Goal: Information Seeking & Learning: Learn about a topic

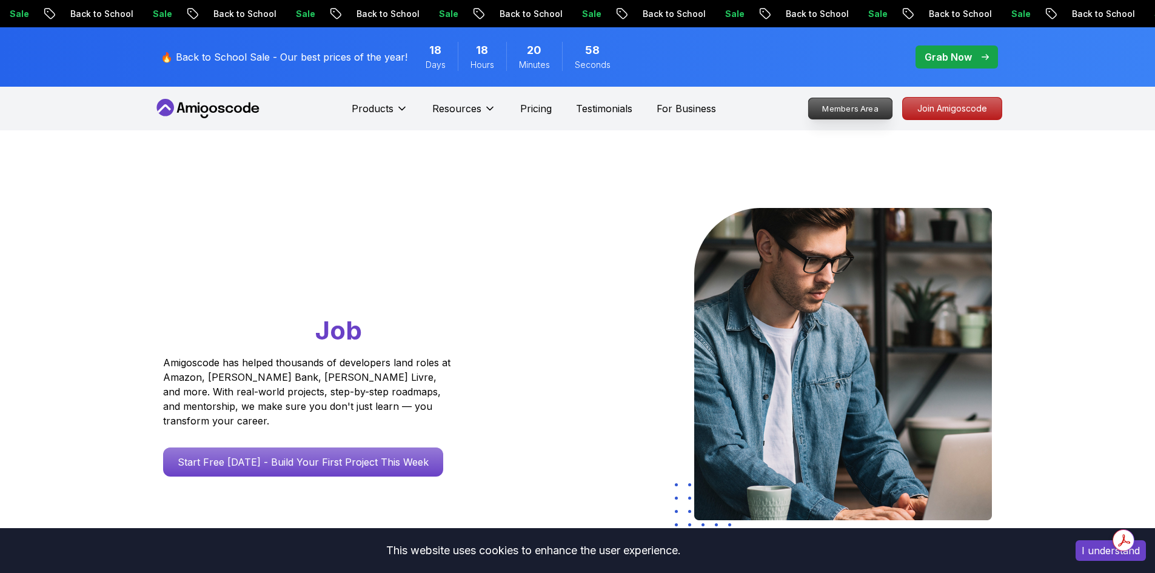
click at [865, 112] on p "Members Area" at bounding box center [850, 108] width 84 height 21
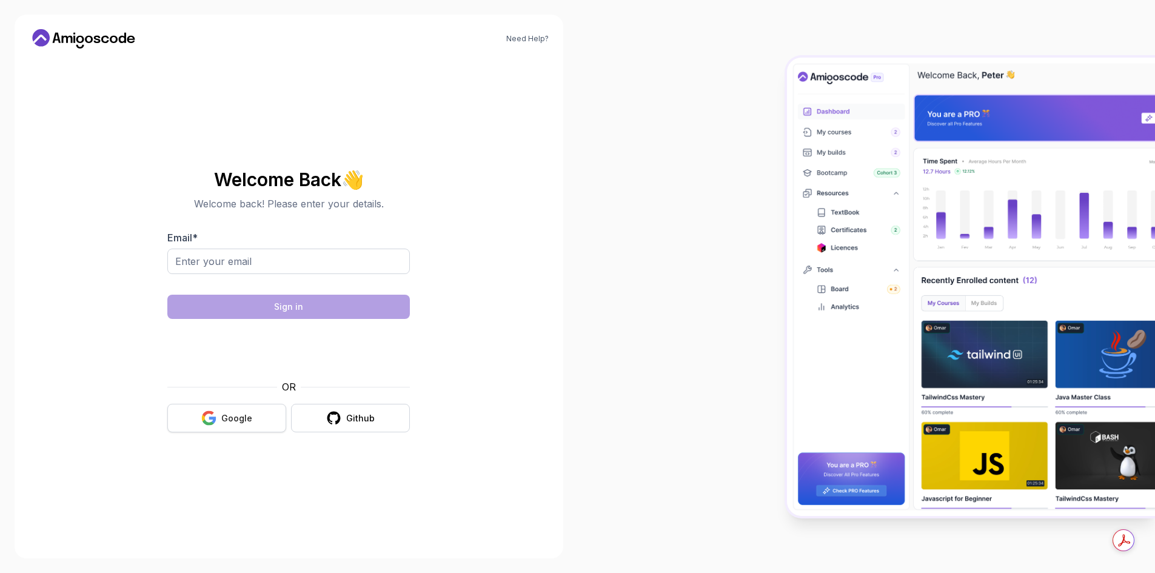
click at [228, 421] on div "Google" at bounding box center [236, 418] width 31 height 12
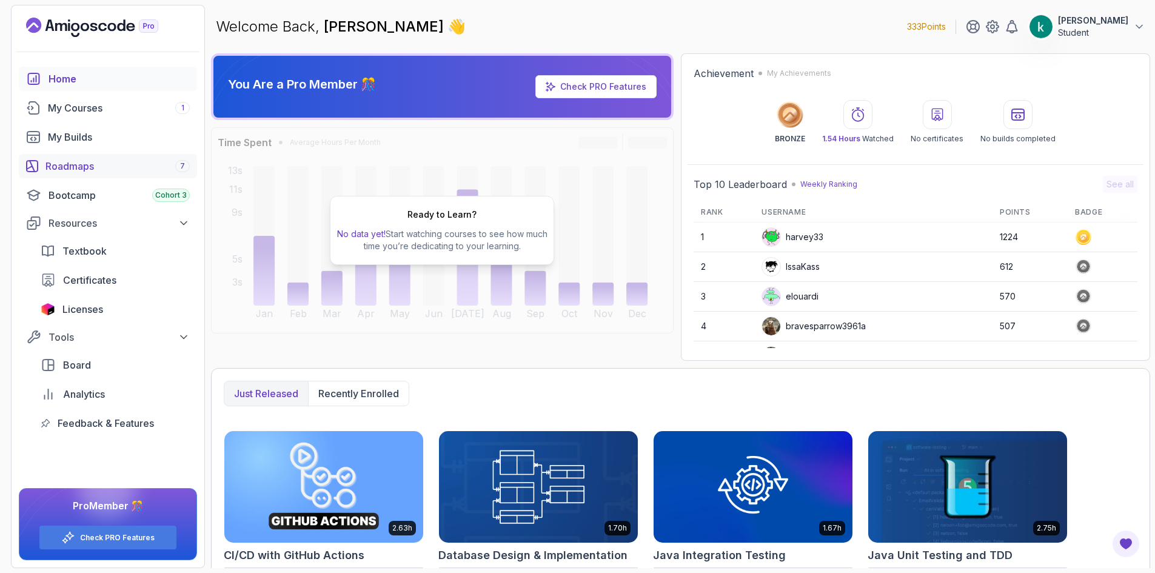
click at [73, 164] on div "Roadmaps 7" at bounding box center [117, 166] width 144 height 15
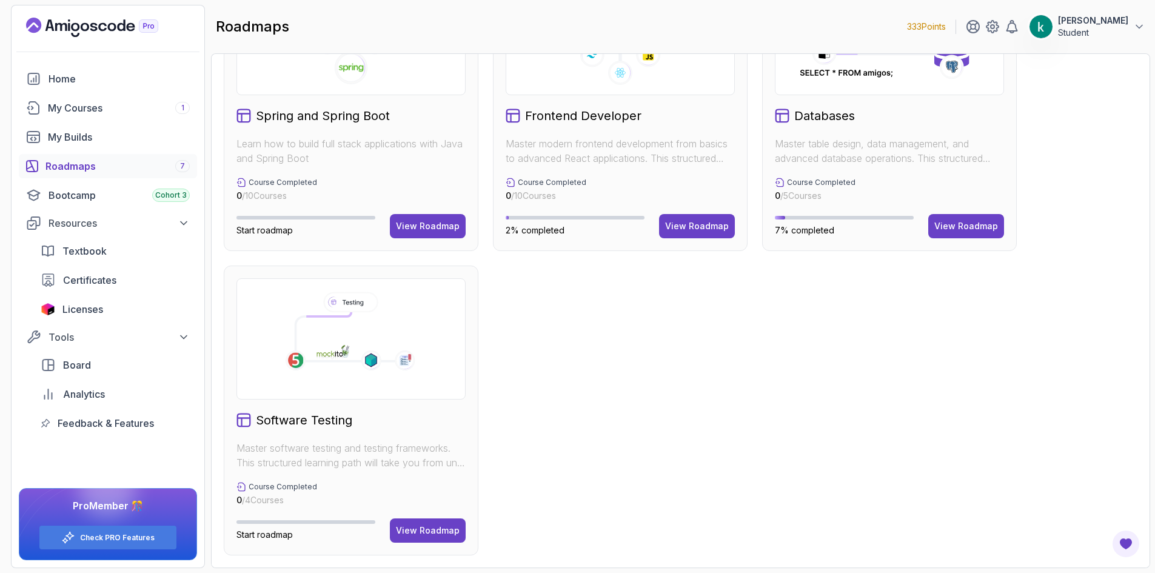
scroll to position [106, 0]
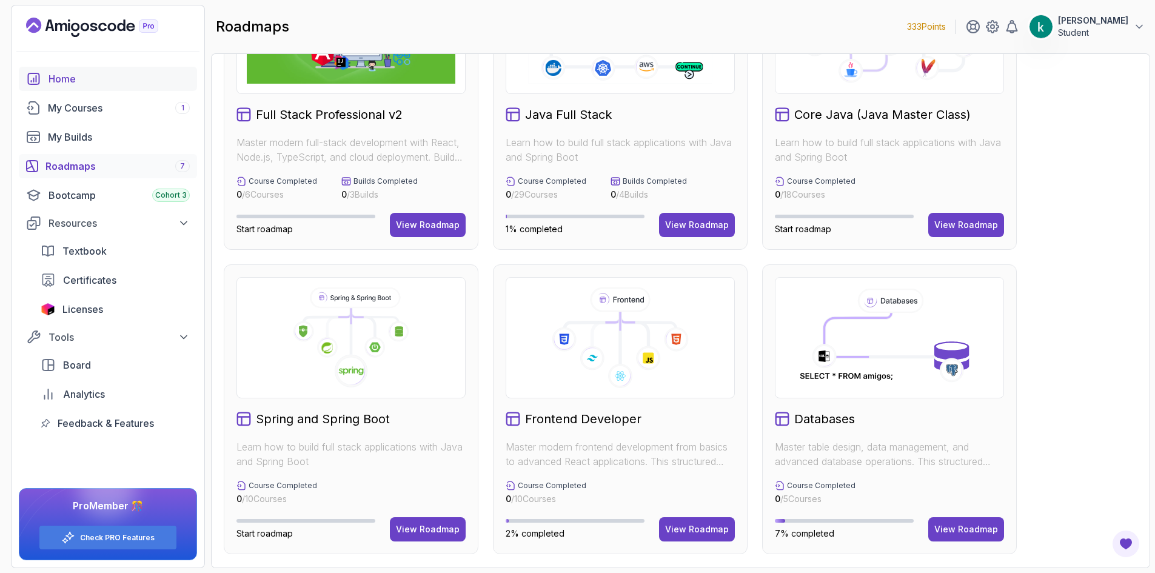
click at [65, 72] on div "Home" at bounding box center [118, 79] width 141 height 15
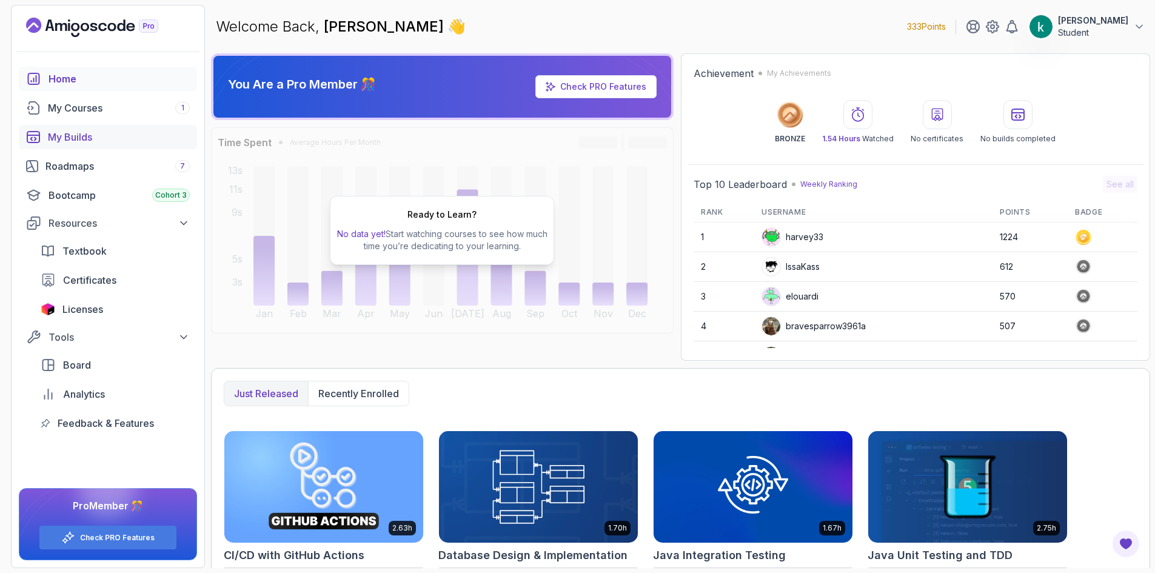
click at [97, 139] on div "My Builds" at bounding box center [119, 137] width 142 height 15
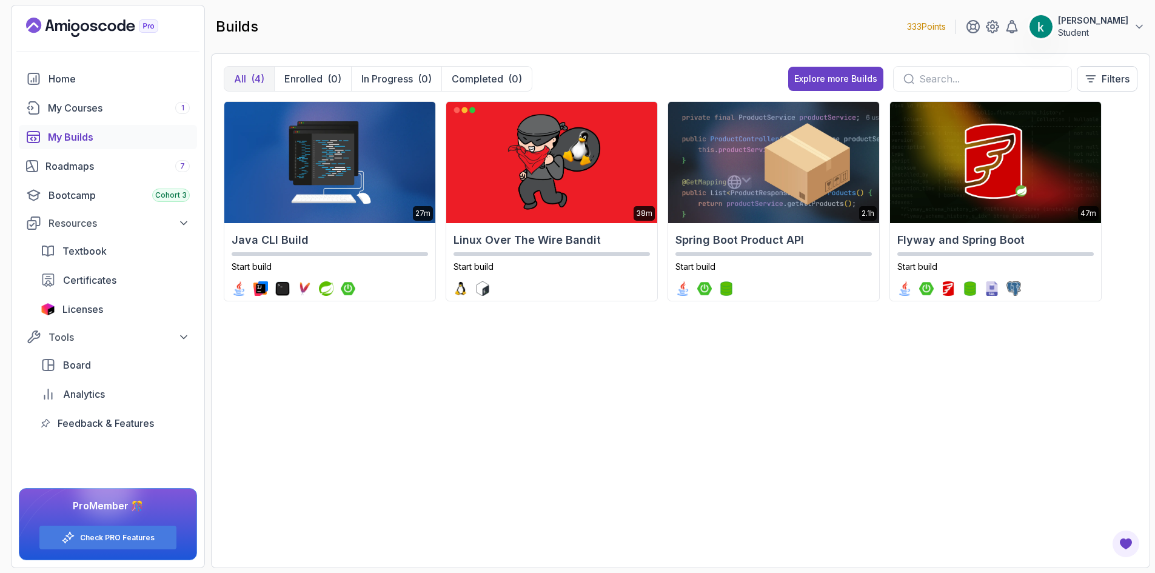
click at [96, 120] on div "Home My Courses 1 My Builds Roadmaps 7 Bootcamp Cohort 3 Resources Textbook Cer…" at bounding box center [108, 251] width 178 height 368
click at [50, 75] on div "Home" at bounding box center [118, 79] width 141 height 15
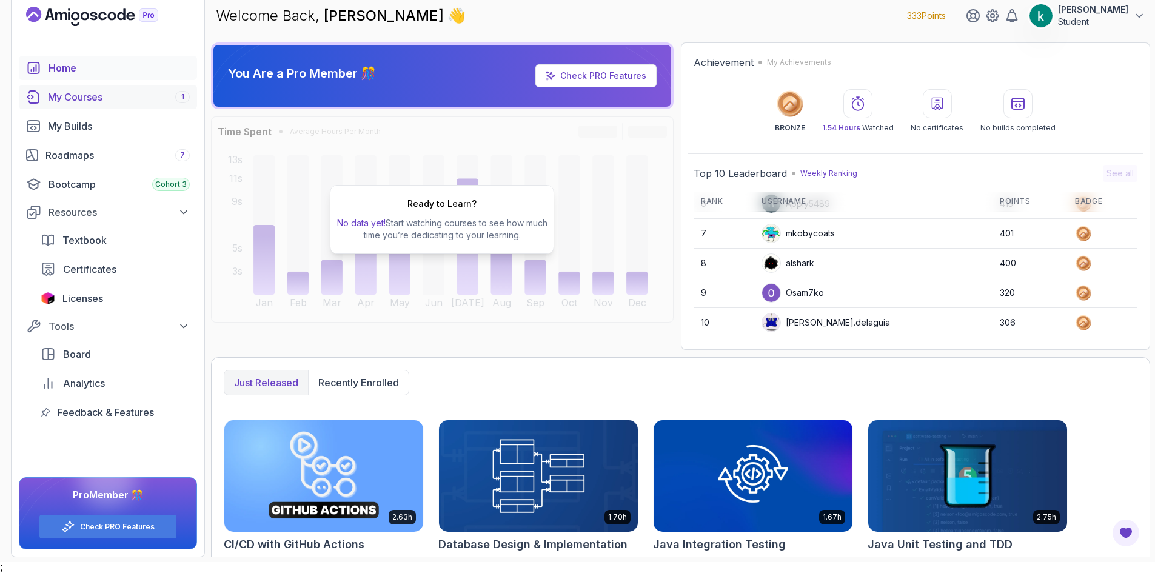
click at [96, 104] on link "My Courses 1" at bounding box center [108, 97] width 178 height 24
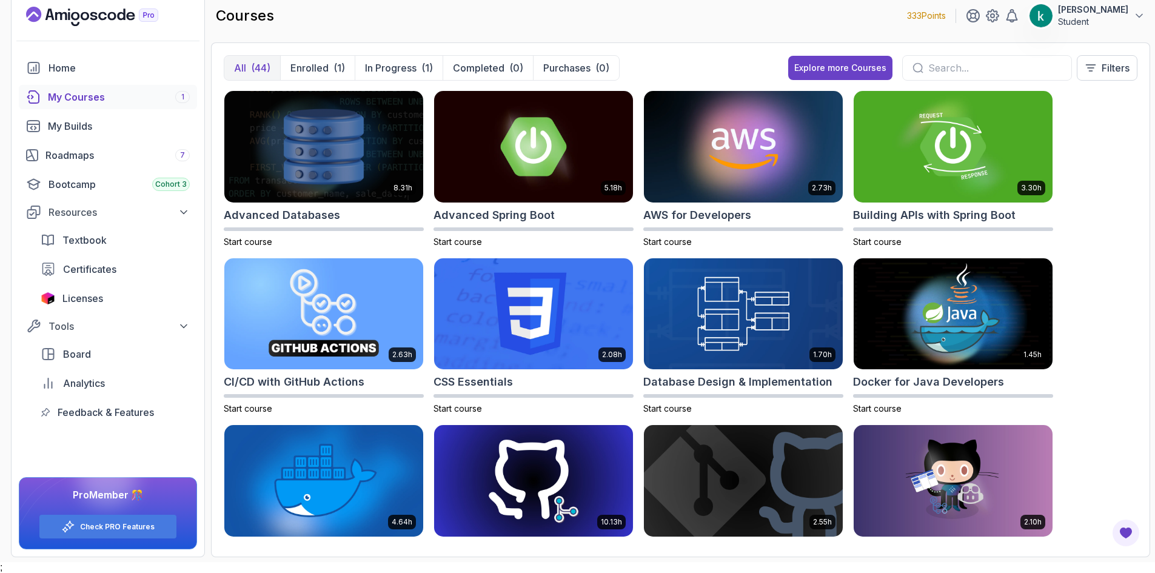
click at [1001, 64] on input "text" at bounding box center [994, 68] width 133 height 15
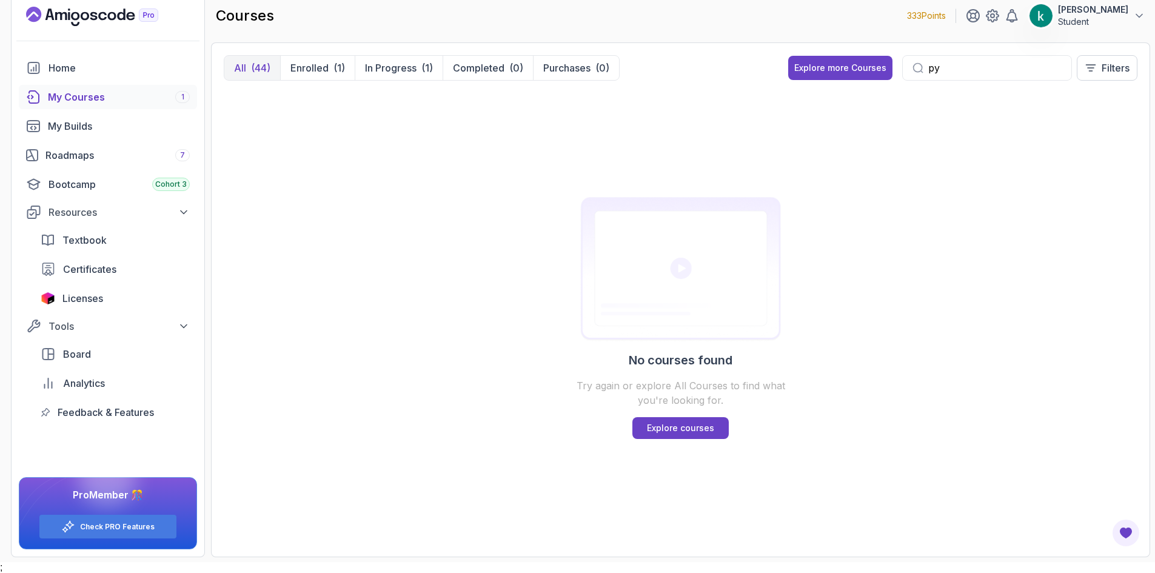
type input "p"
